Goal: Information Seeking & Learning: Learn about a topic

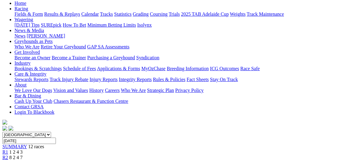
scroll to position [33, 0]
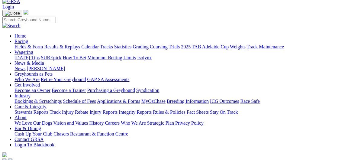
type input "Monday, 11 Aug 2025"
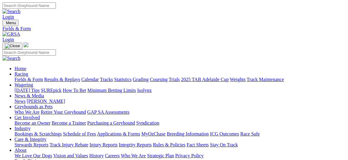
type input "Thursday, 7 Aug 2025"
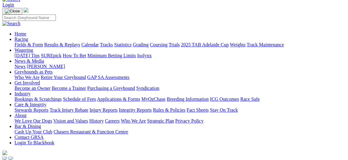
scroll to position [65, 0]
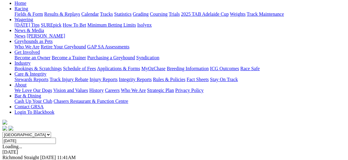
drag, startPoint x: 17, startPoint y: 76, endPoint x: 143, endPoint y: 69, distance: 126.1
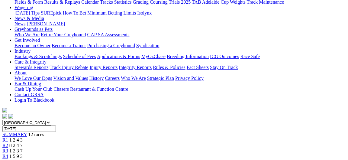
scroll to position [98, 0]
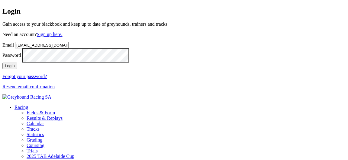
scroll to position [33, 0]
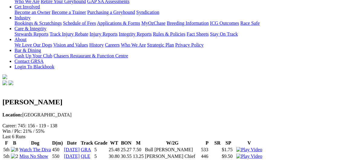
scroll to position [130, 0]
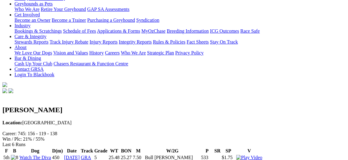
scroll to position [0, 0]
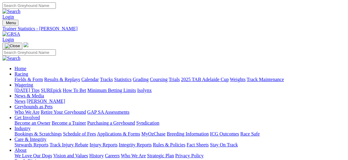
drag, startPoint x: 85, startPoint y: 73, endPoint x: 26, endPoint y: 69, distance: 59.0
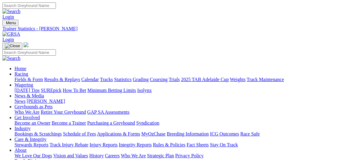
copy h2 "[PERSON_NAME]"
click at [56, 7] on input "Search" at bounding box center [28, 5] width 53 height 6
paste input "Craig Gardoll"
type input "Craig Gardoll"
click at [21, 9] on img at bounding box center [11, 11] width 18 height 5
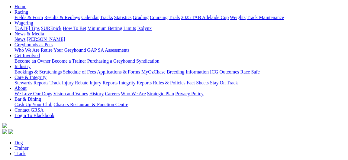
scroll to position [65, 0]
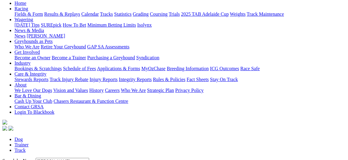
paste input "[PERSON_NAME]"
type input "[PERSON_NAME]"
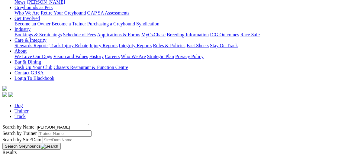
scroll to position [98, 0]
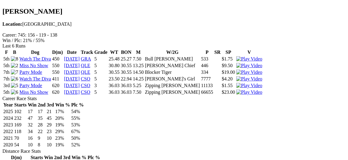
scroll to position [228, 0]
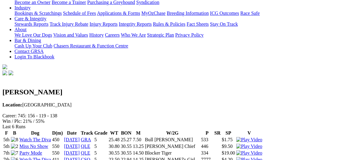
scroll to position [98, 0]
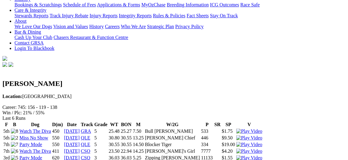
scroll to position [130, 0]
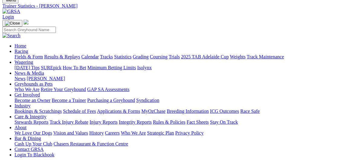
scroll to position [0, 0]
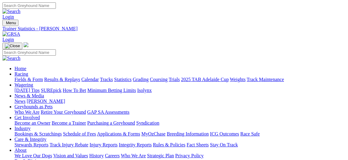
click at [23, 77] on link "Fields & Form" at bounding box center [28, 79] width 28 height 5
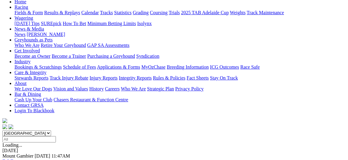
scroll to position [33, 0]
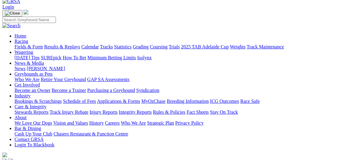
select select "[GEOGRAPHIC_DATA]"
click option "[GEOGRAPHIC_DATA]" at bounding box center [0, 0] width 0 height 0
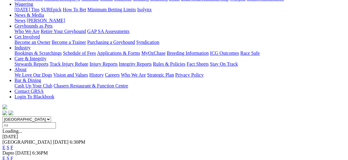
scroll to position [163, 0]
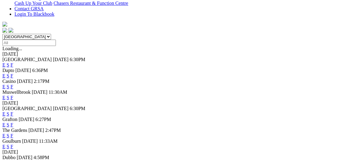
click at [2, 99] on div "[GEOGRAPHIC_DATA] [GEOGRAPHIC_DATA] [GEOGRAPHIC_DATA] [GEOGRAPHIC_DATA] [GEOGRA…" at bounding box center [173, 118] width 343 height 168
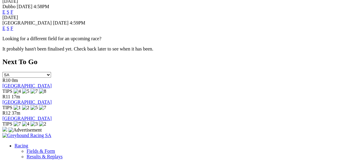
scroll to position [391, 0]
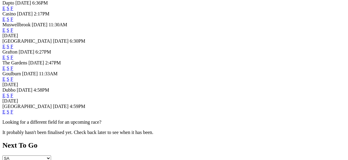
scroll to position [228, 0]
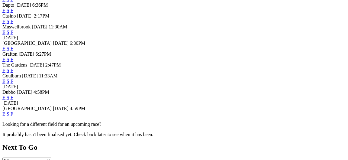
click at [13, 95] on link "F" at bounding box center [12, 97] width 3 height 5
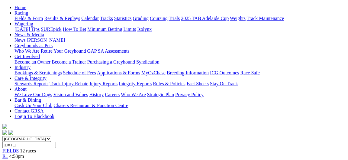
scroll to position [65, 0]
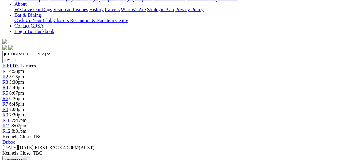
scroll to position [163, 0]
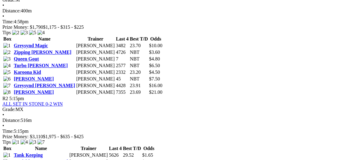
scroll to position [359, 0]
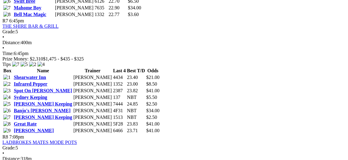
scroll to position [978, 0]
click at [2, 129] on div "South Australia New South Wales Northern Territory Queensland Tasmania Victoria…" at bounding box center [173, 63] width 343 height 1689
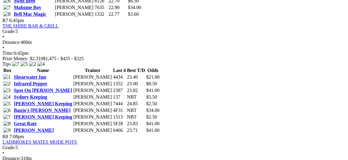
click at [2, 129] on div "South Australia New South Wales Northern Territory Queensland Tasmania Victoria…" at bounding box center [173, 63] width 343 height 1689
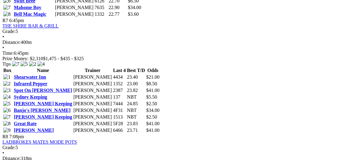
click at [2, 129] on div "South Australia New South Wales Northern Territory Queensland Tasmania Victoria…" at bounding box center [173, 63] width 343 height 1689
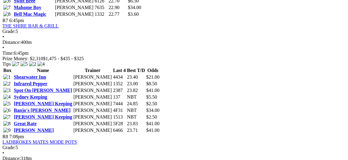
click at [2, 129] on div "South Australia New South Wales Northern Territory Queensland Tasmania Victoria…" at bounding box center [173, 63] width 343 height 1689
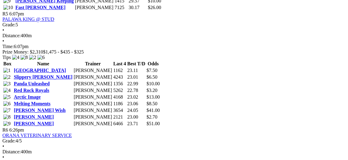
scroll to position [750, 0]
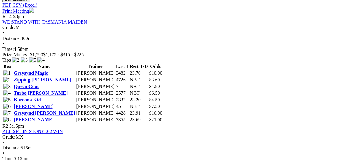
scroll to position [293, 0]
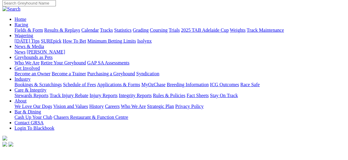
scroll to position [98, 0]
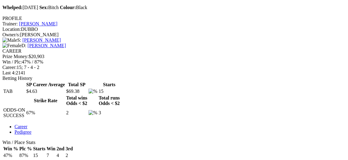
scroll to position [228, 0]
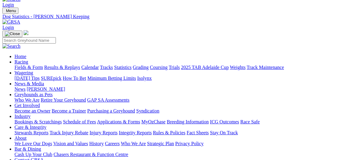
scroll to position [0, 0]
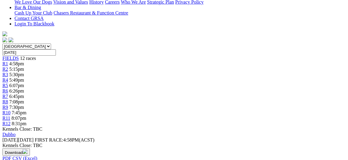
scroll to position [98, 0]
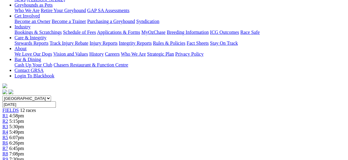
scroll to position [116, 0]
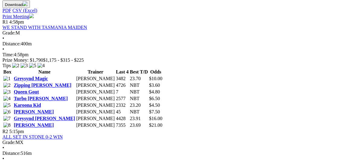
scroll to position [311, 0]
